Goal: Task Accomplishment & Management: Use online tool/utility

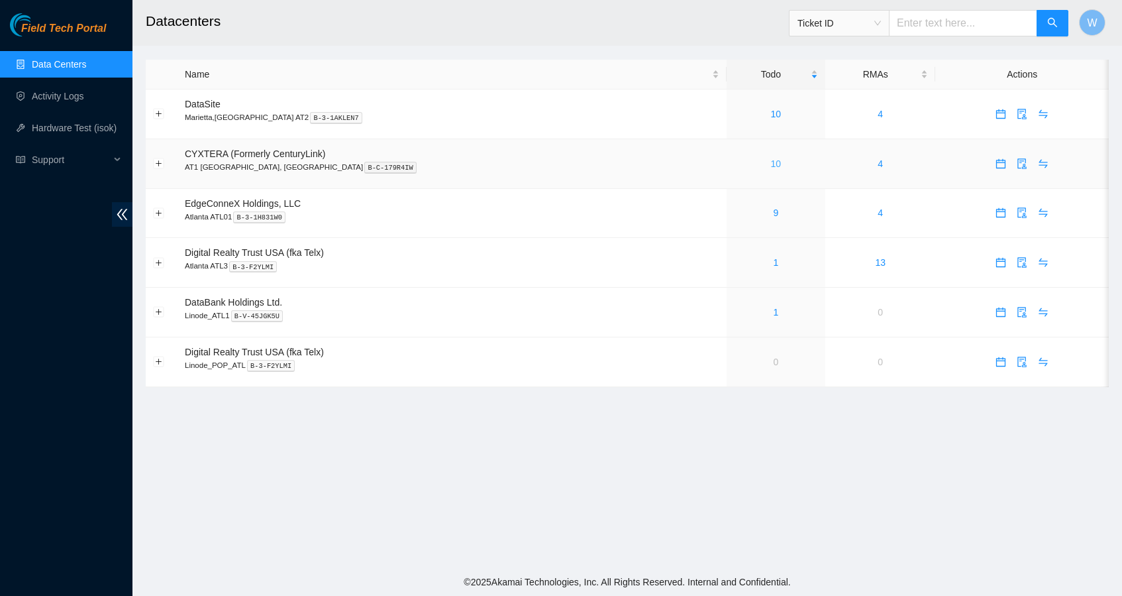
click at [771, 165] on link "10" at bounding box center [776, 163] width 11 height 11
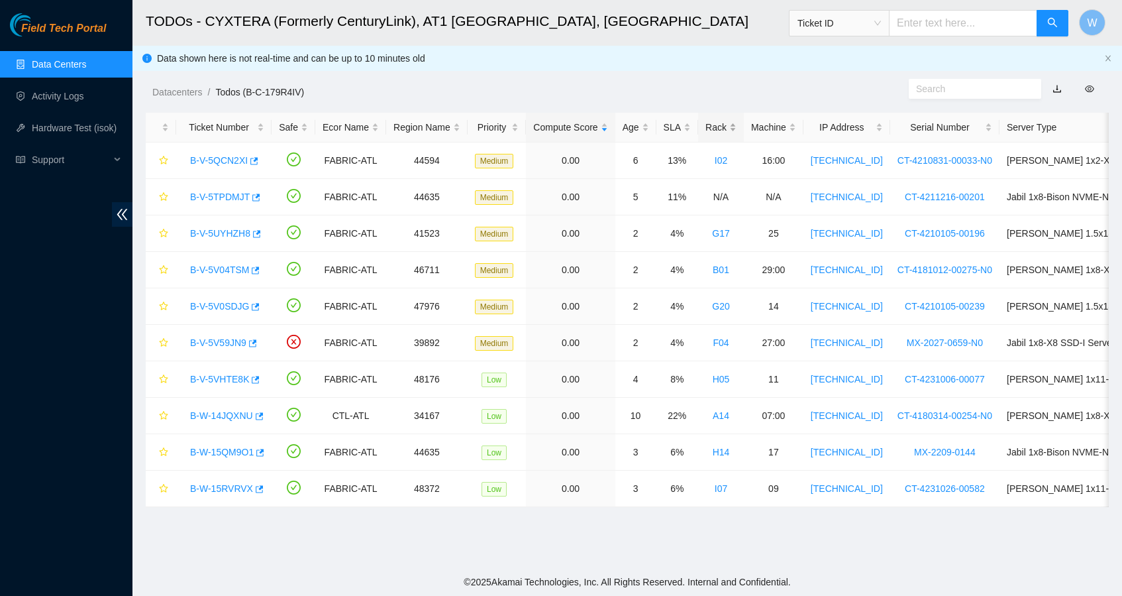
click at [737, 127] on div "Rack" at bounding box center [721, 127] width 31 height 15
click at [242, 163] on link "B-W-14JQXNU" at bounding box center [221, 160] width 63 height 11
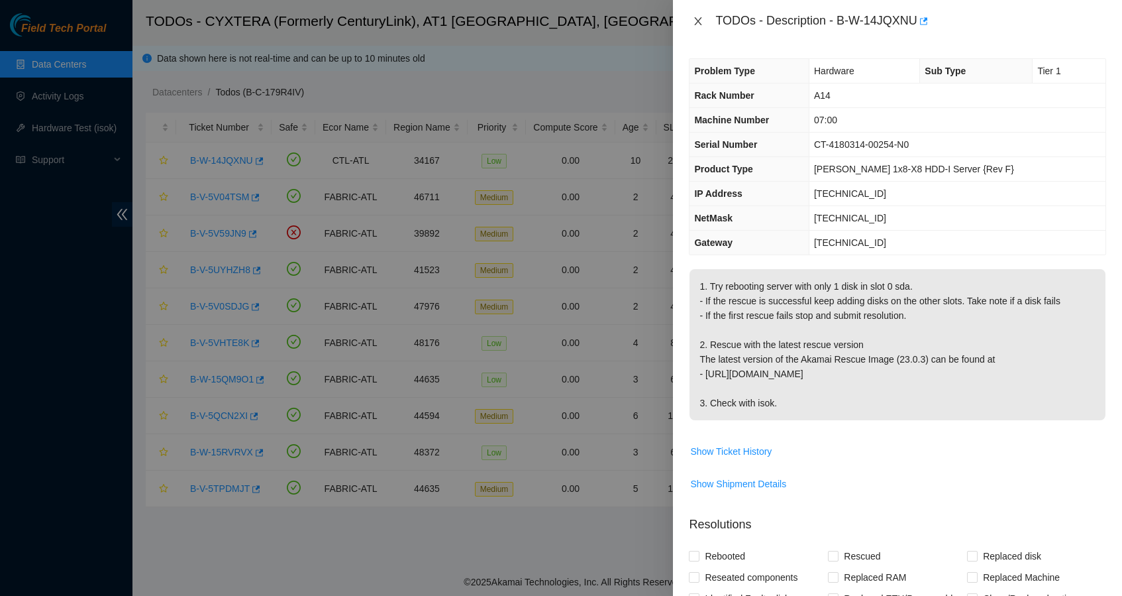
click at [694, 21] on icon "close" at bounding box center [698, 21] width 11 height 11
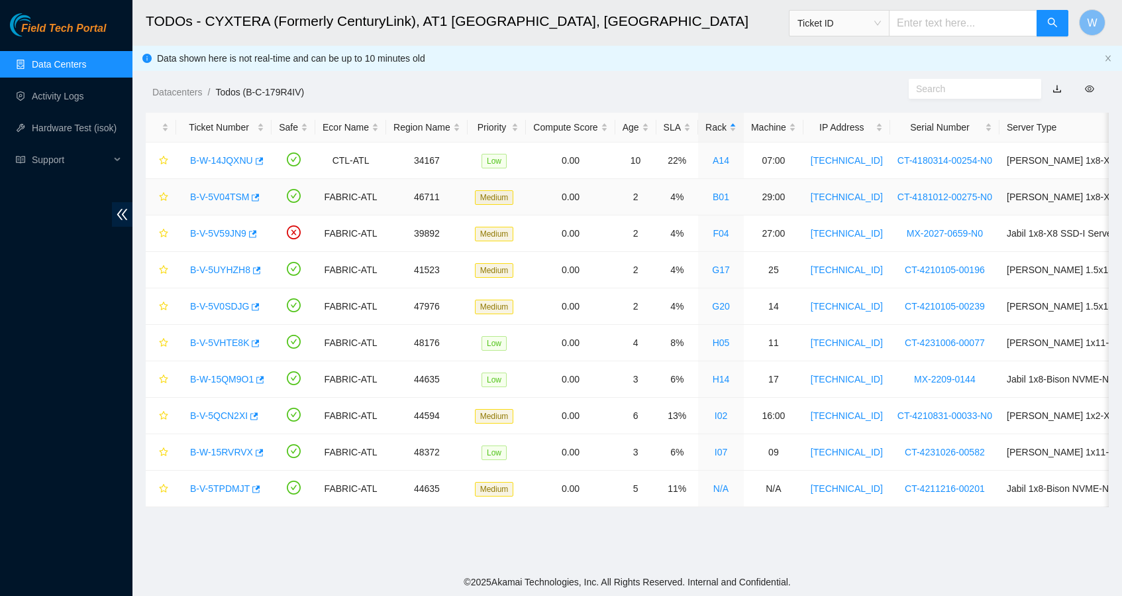
click at [217, 196] on link "B-V-5V04TSM" at bounding box center [219, 196] width 59 height 11
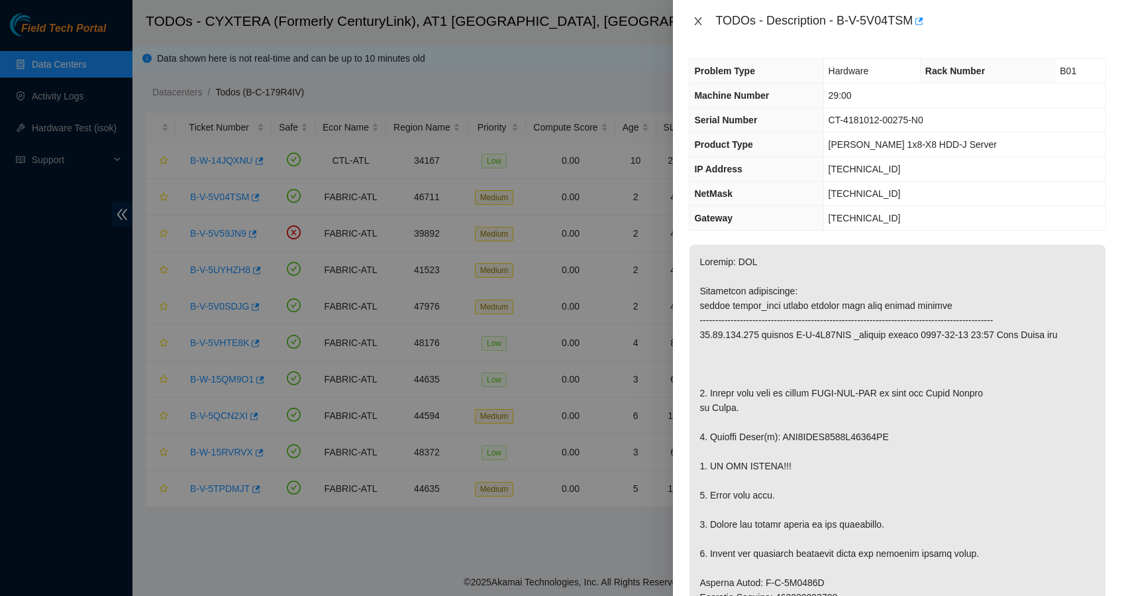
click at [700, 24] on icon "close" at bounding box center [698, 21] width 11 height 11
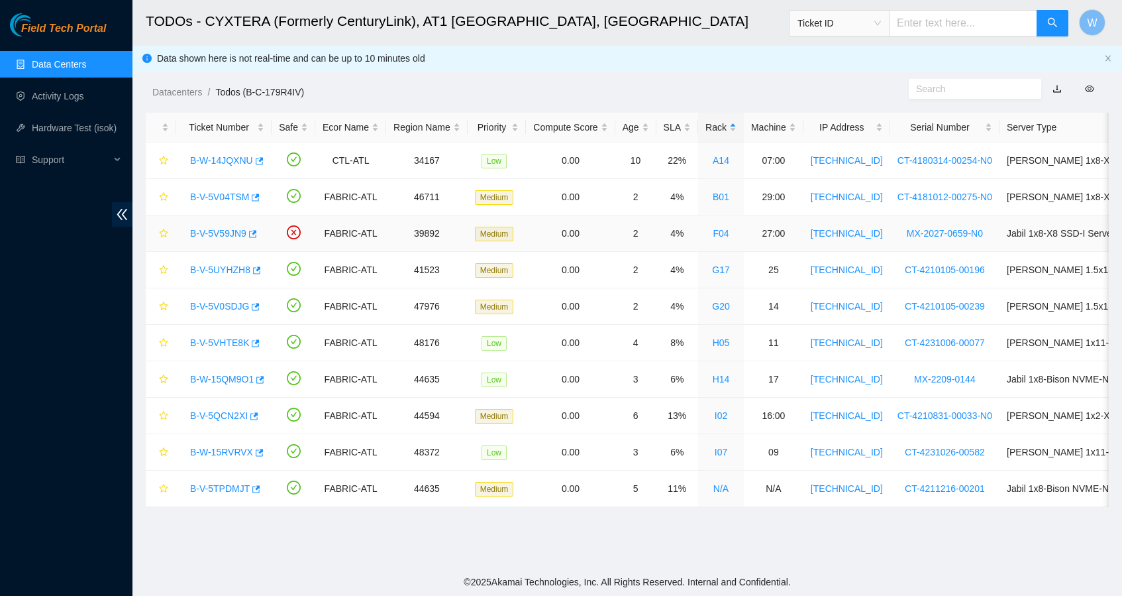
click at [234, 235] on link "B-V-5V59JN9" at bounding box center [218, 233] width 56 height 11
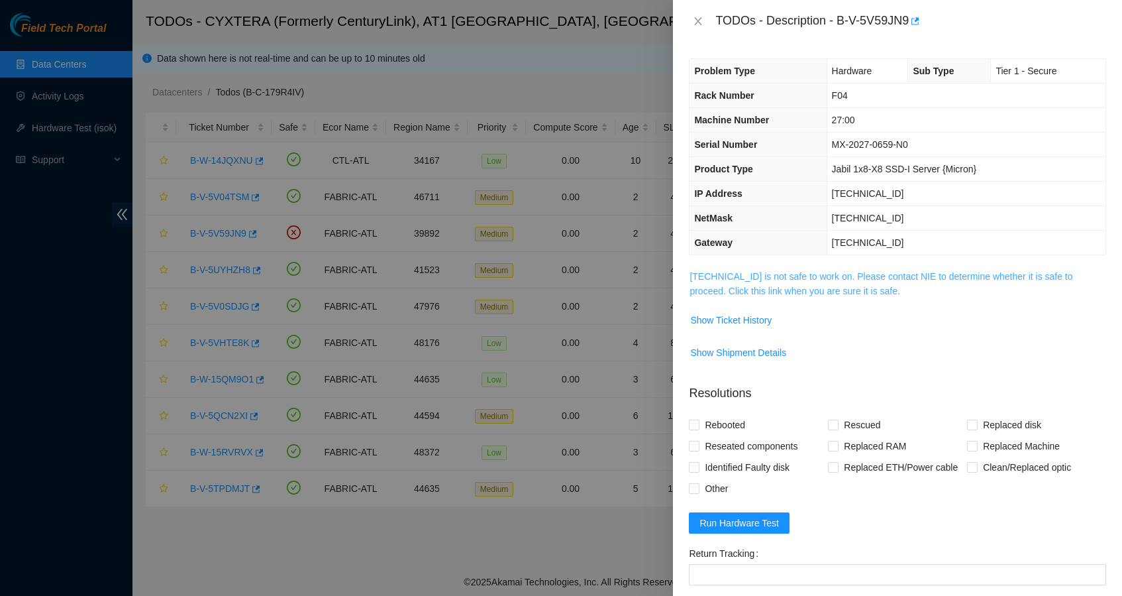
click at [885, 280] on link "[TECHNICAL_ID] is not safe to work on. Please contact NIE to determine whether …" at bounding box center [881, 283] width 383 height 25
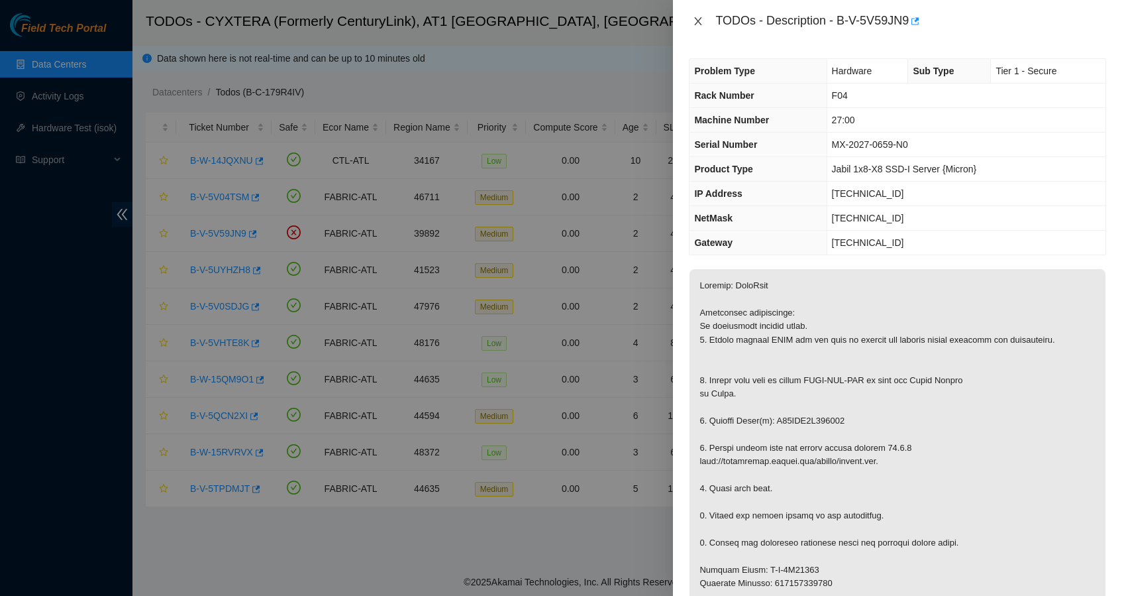
click at [700, 21] on icon "close" at bounding box center [698, 21] width 11 height 11
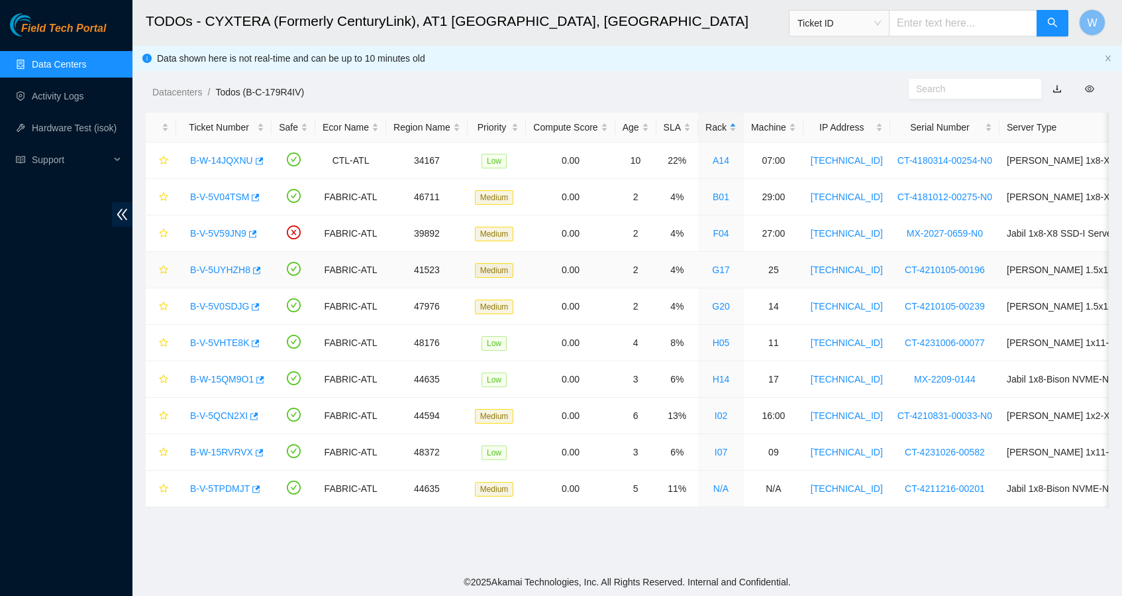
click at [227, 265] on link "B-V-5UYHZH8" at bounding box center [220, 269] width 60 height 11
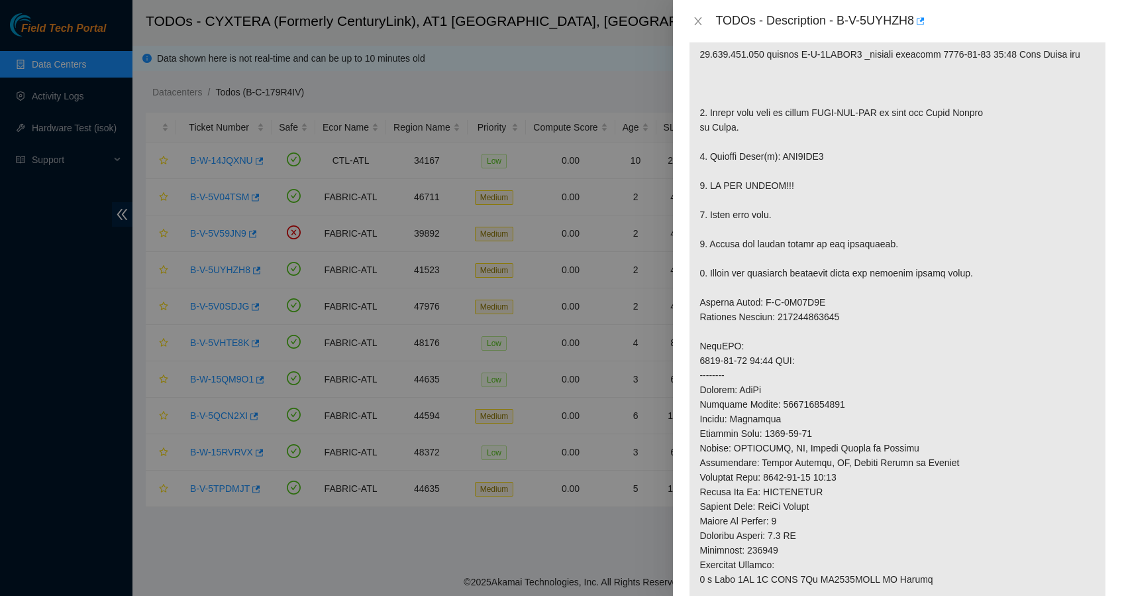
scroll to position [345, 0]
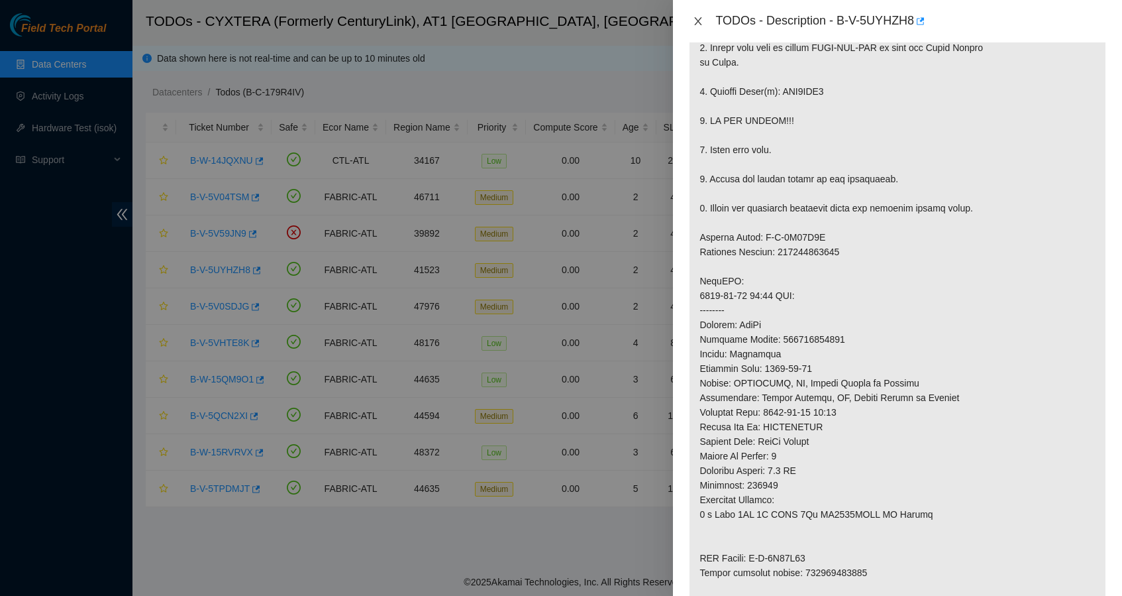
click at [697, 19] on icon "close" at bounding box center [698, 21] width 7 height 8
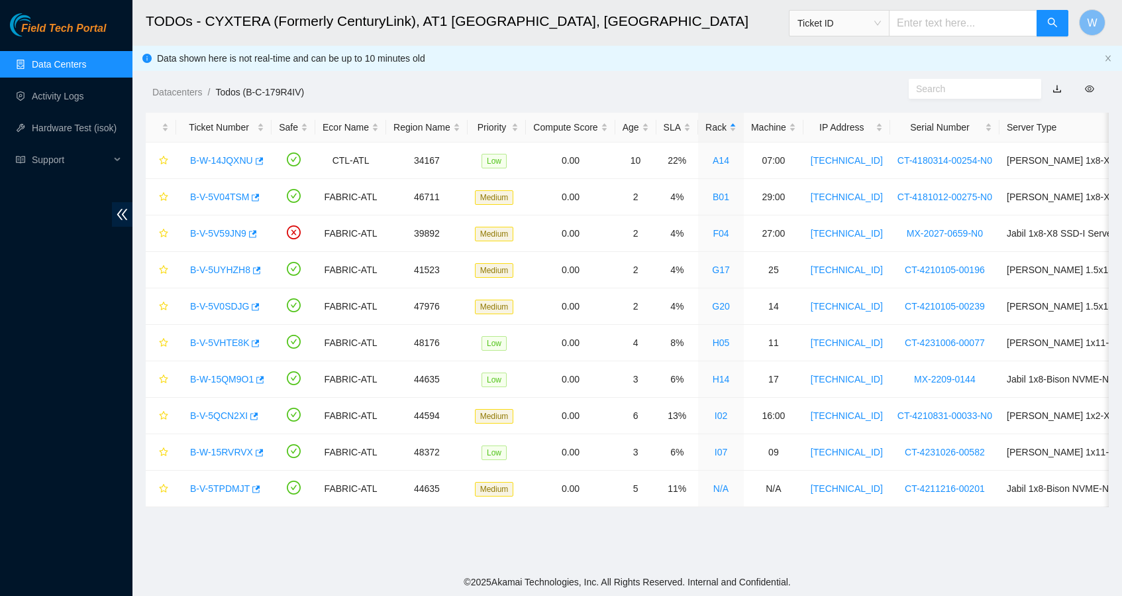
scroll to position [123, 0]
click at [215, 308] on link "B-V-5V0SDJG" at bounding box center [219, 306] width 59 height 11
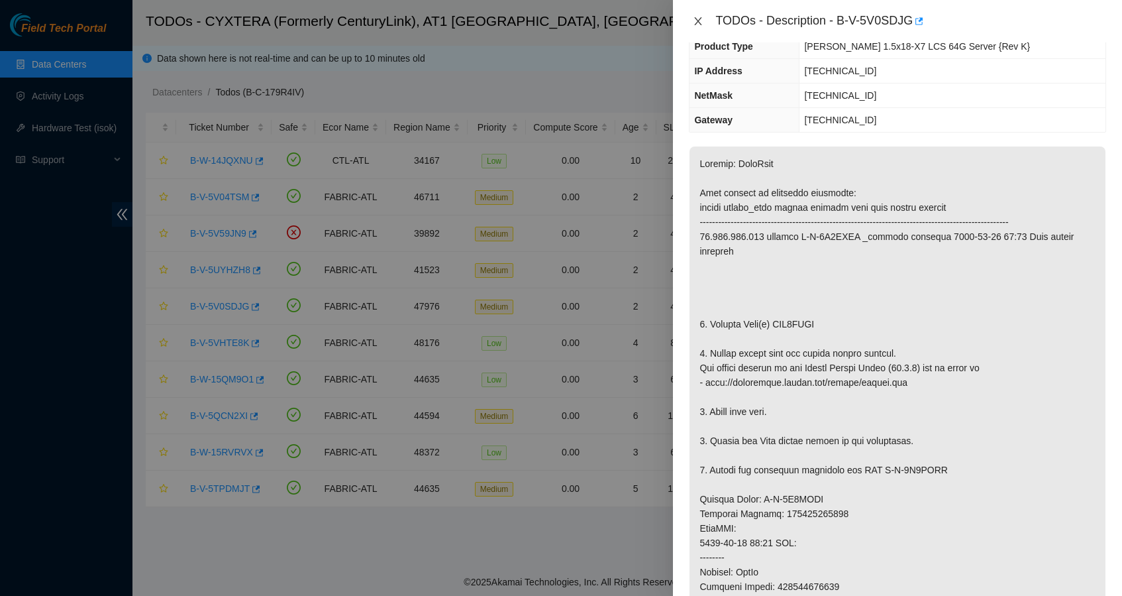
click at [698, 16] on icon "close" at bounding box center [698, 21] width 11 height 11
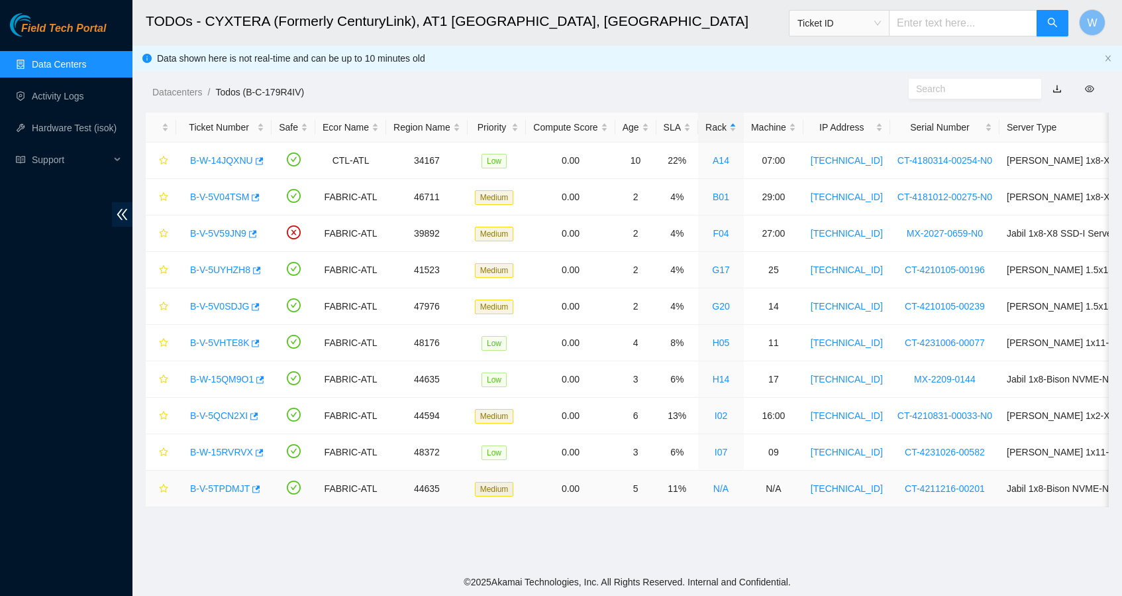
click at [237, 485] on link "B-V-5TPDMJT" at bounding box center [220, 488] width 60 height 11
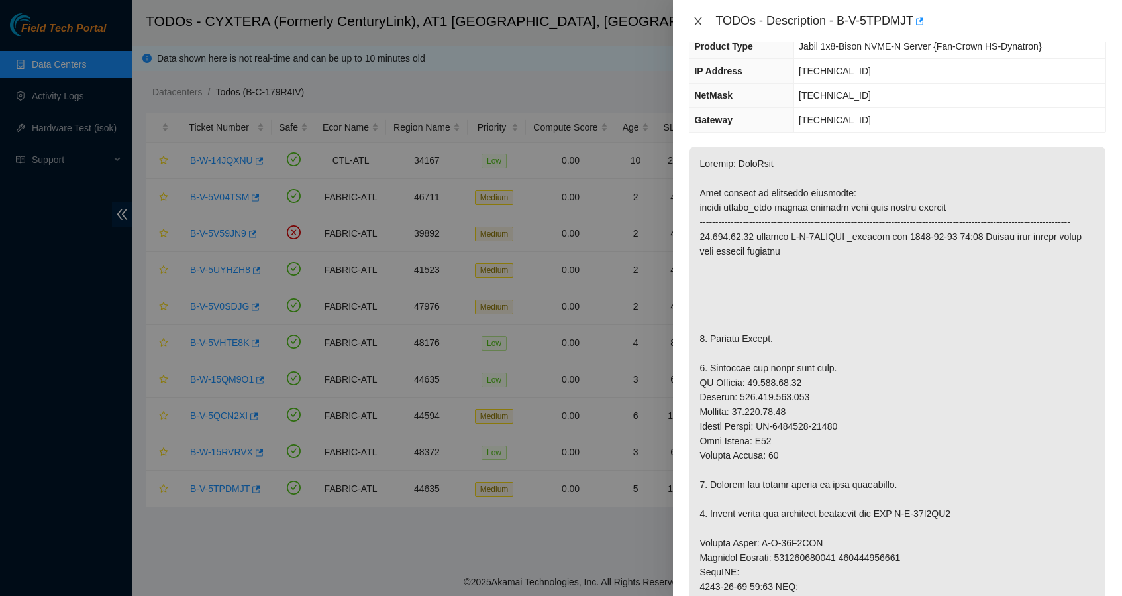
click at [698, 16] on icon "close" at bounding box center [698, 21] width 11 height 11
